Goal: Information Seeking & Learning: Compare options

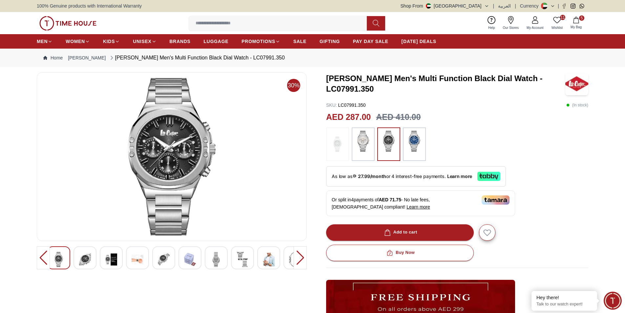
click at [166, 150] on img at bounding box center [171, 157] width 259 height 158
click at [163, 262] on img at bounding box center [164, 259] width 12 height 15
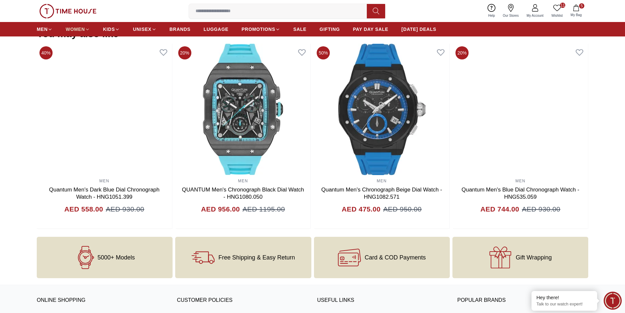
scroll to position [657, 0]
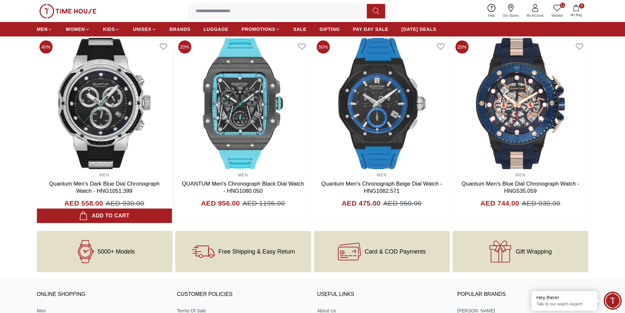
click at [101, 97] on img at bounding box center [104, 103] width 135 height 131
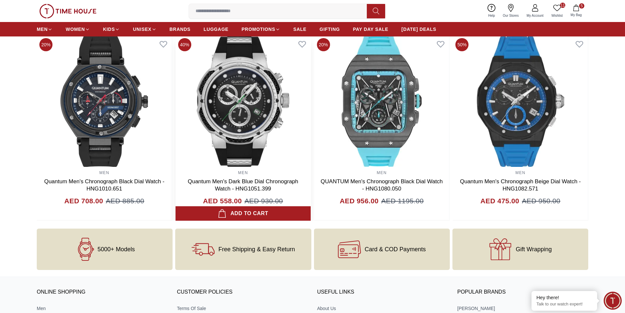
scroll to position [633, 0]
